Goal: Task Accomplishment & Management: Manage account settings

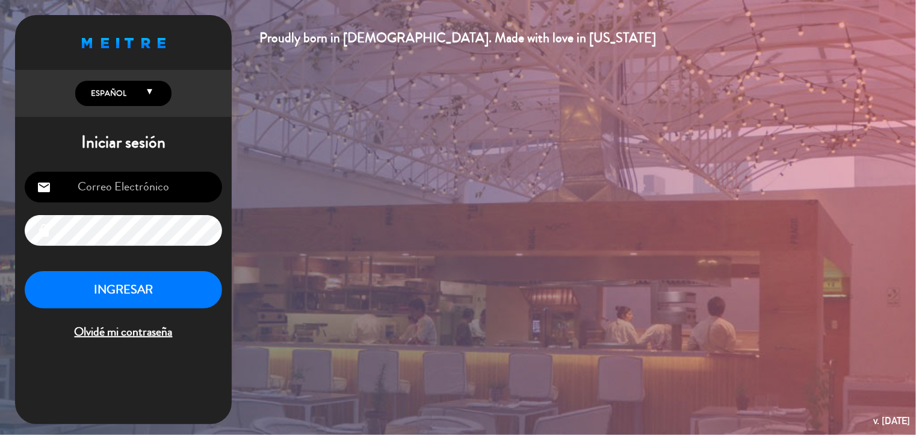
type input "[PERSON_NAME][EMAIL_ADDRESS][DOMAIN_NAME]"
click at [123, 293] on button "INGRESAR" at bounding box center [123, 290] width 197 height 38
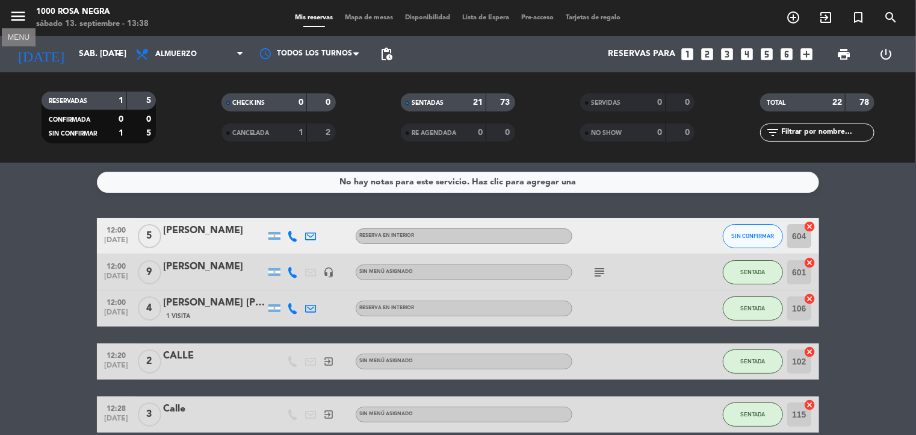
click at [23, 15] on icon "menu" at bounding box center [18, 16] width 18 height 18
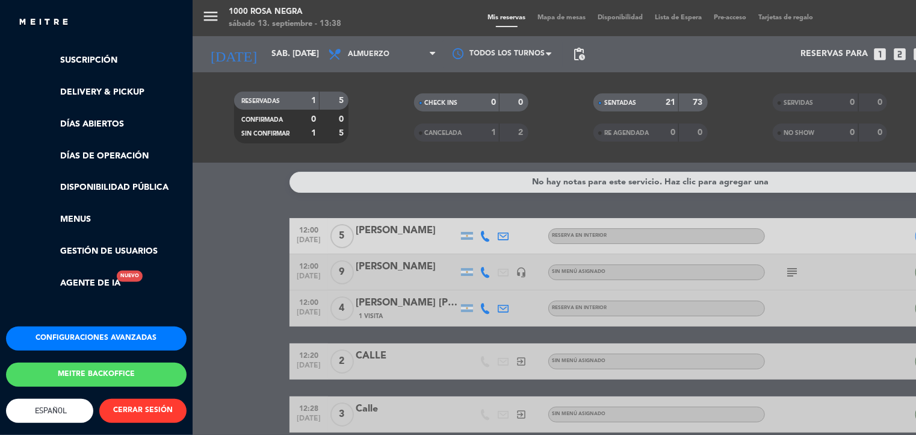
scroll to position [252, 0]
click at [104, 362] on button "Meitre backoffice" at bounding box center [96, 374] width 181 height 24
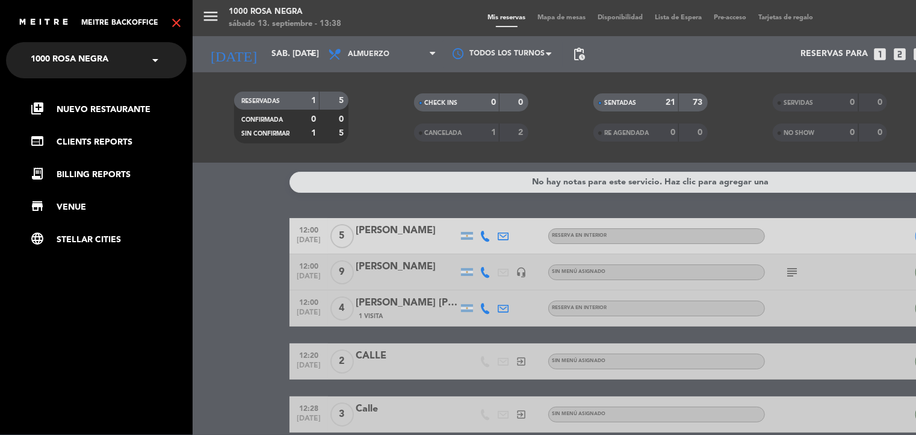
scroll to position [0, 0]
click at [104, 60] on span "1000 Rosa Negra" at bounding box center [70, 60] width 78 height 25
click at [140, 381] on nav "× 1000 [PERSON_NAME] Negra × library_add Nuevo Restaurante web CLIENTS REPORTS …" at bounding box center [96, 259] width 193 height 435
click at [108, 146] on link "web CLIENTS REPORTS" at bounding box center [108, 142] width 157 height 14
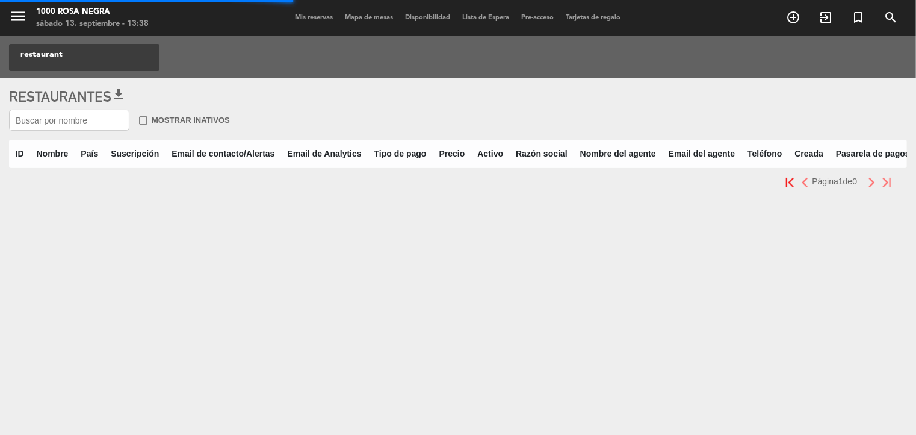
click at [70, 116] on input "text" at bounding box center [69, 120] width 120 height 21
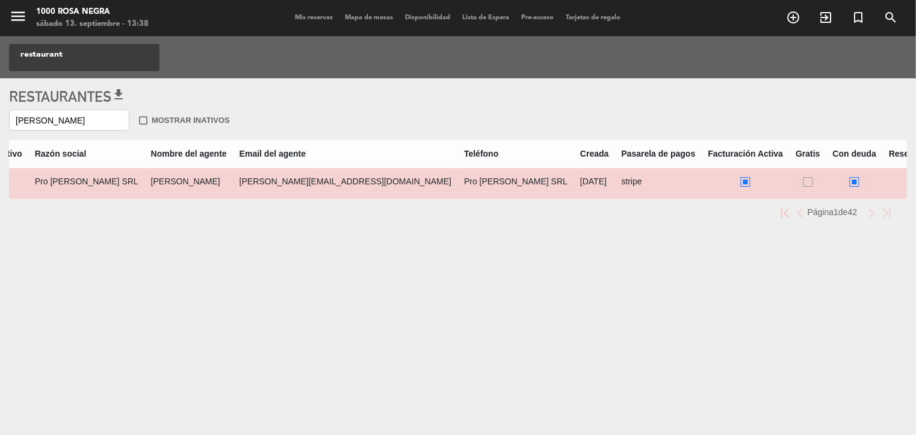
scroll to position [0, 772]
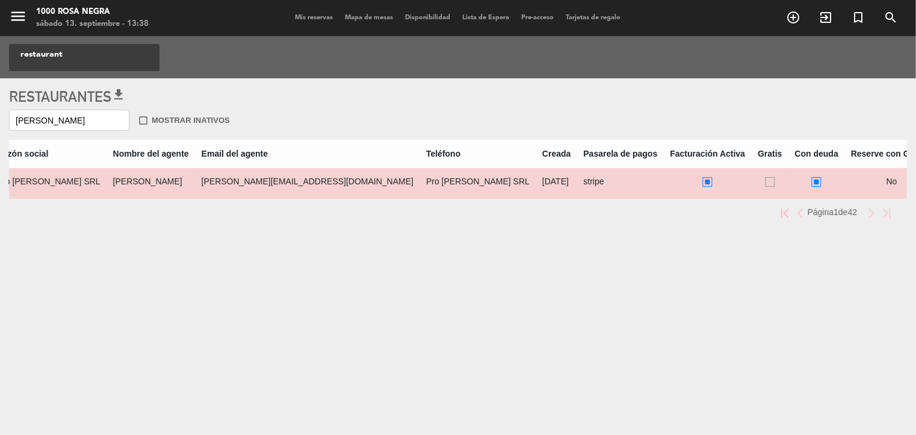
type input "[PERSON_NAME]"
click at [812, 177] on ins at bounding box center [817, 182] width 10 height 10
click at [817, 177] on input "radio" at bounding box center [821, 181] width 8 height 8
